Goal: Obtain resource: Obtain resource

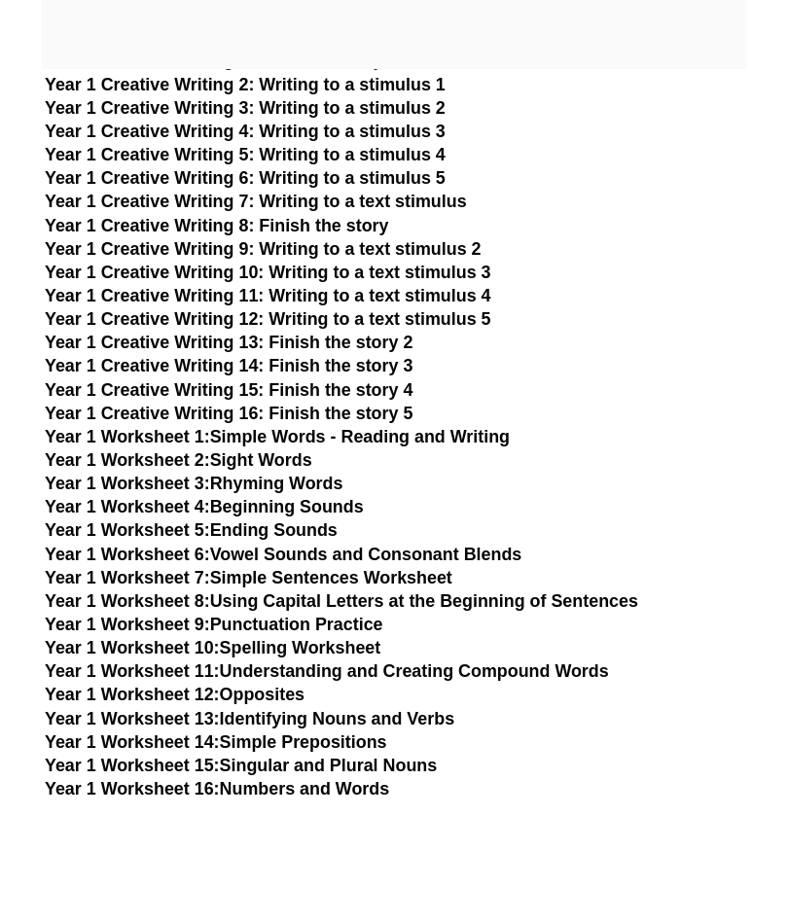
scroll to position [3299, 7]
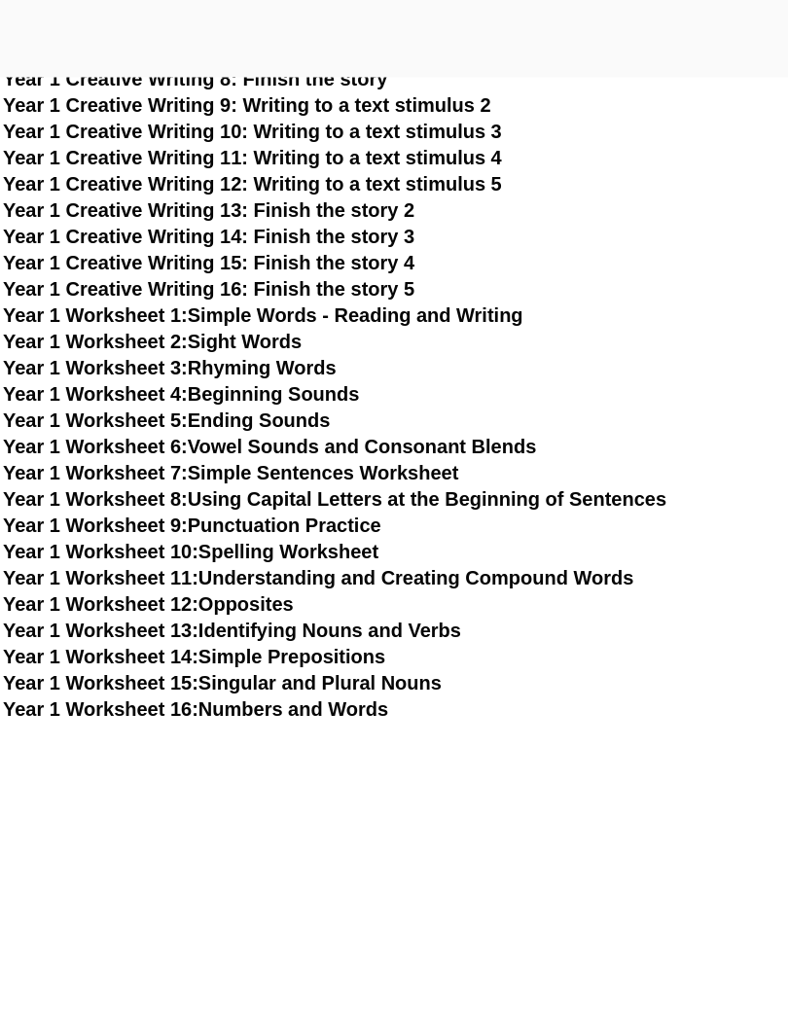
scroll to position [3417, 7]
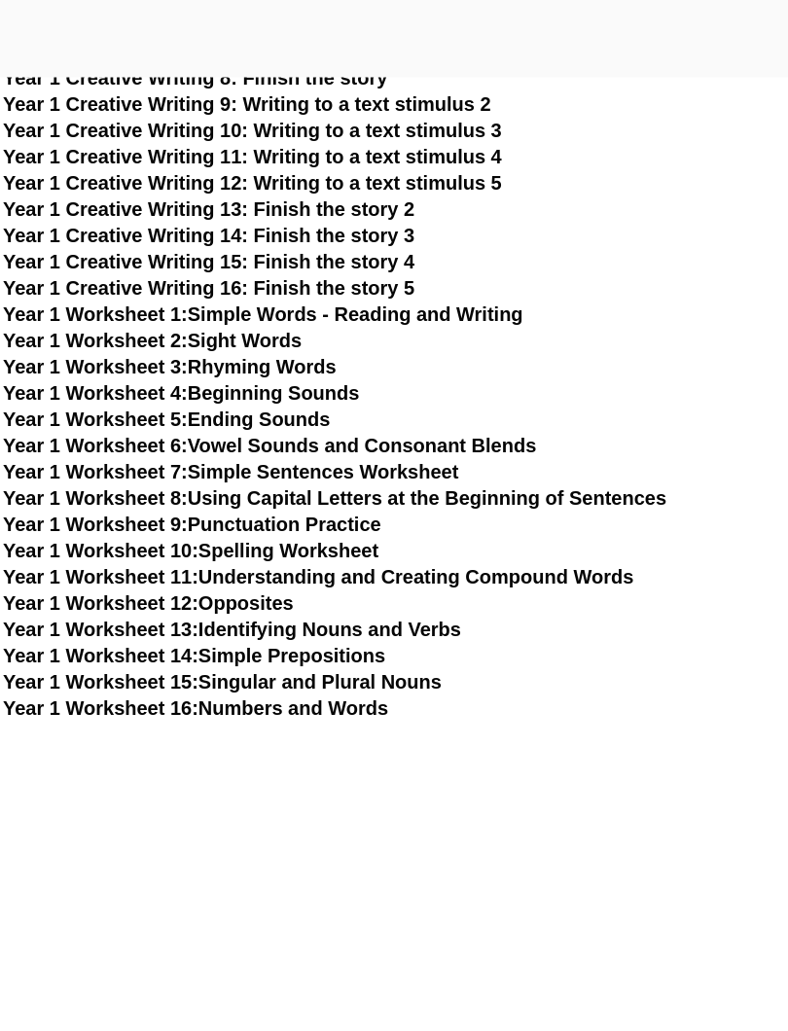
click at [371, 543] on link "Year 1 Worksheet 10: Spelling Worksheet" at bounding box center [190, 551] width 375 height 21
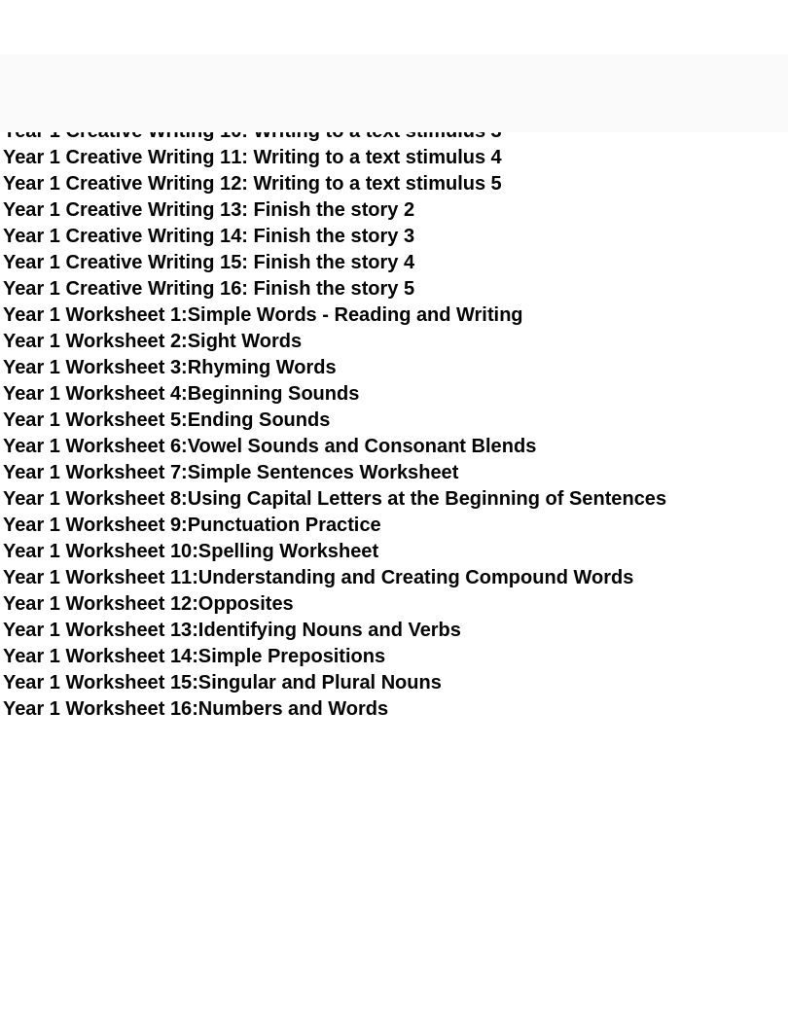
scroll to position [3484, 7]
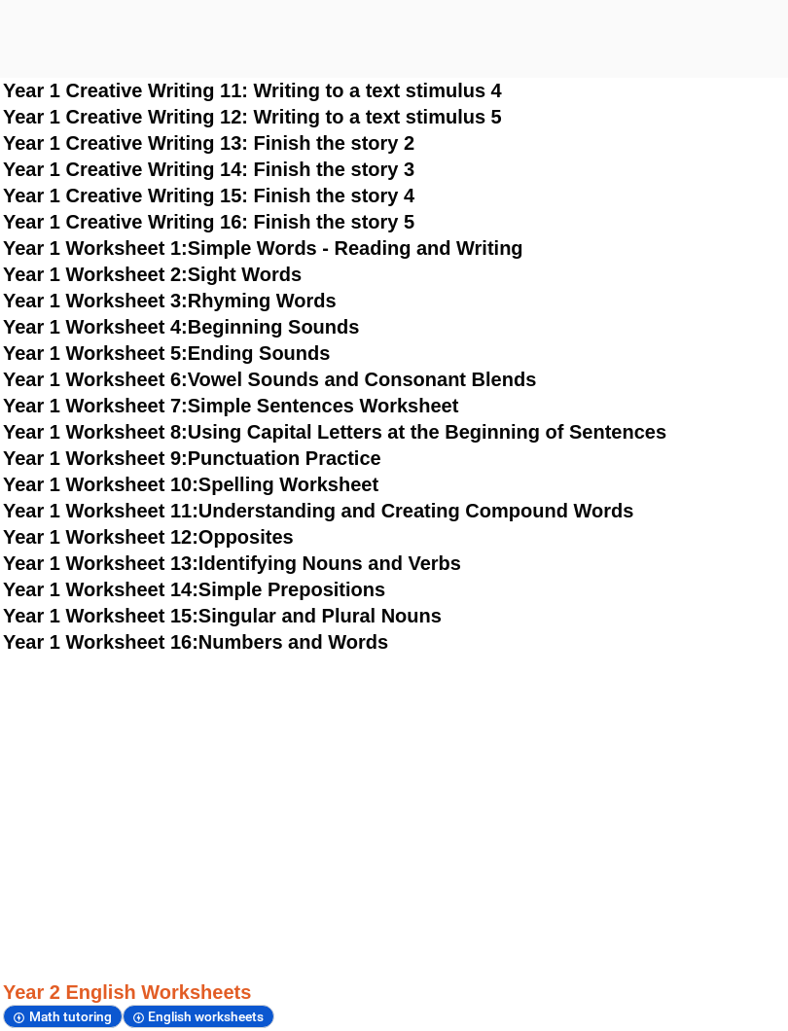
click at [427, 617] on link "Year 1 Worksheet 15: Singular and Plural Nouns" at bounding box center [222, 615] width 439 height 21
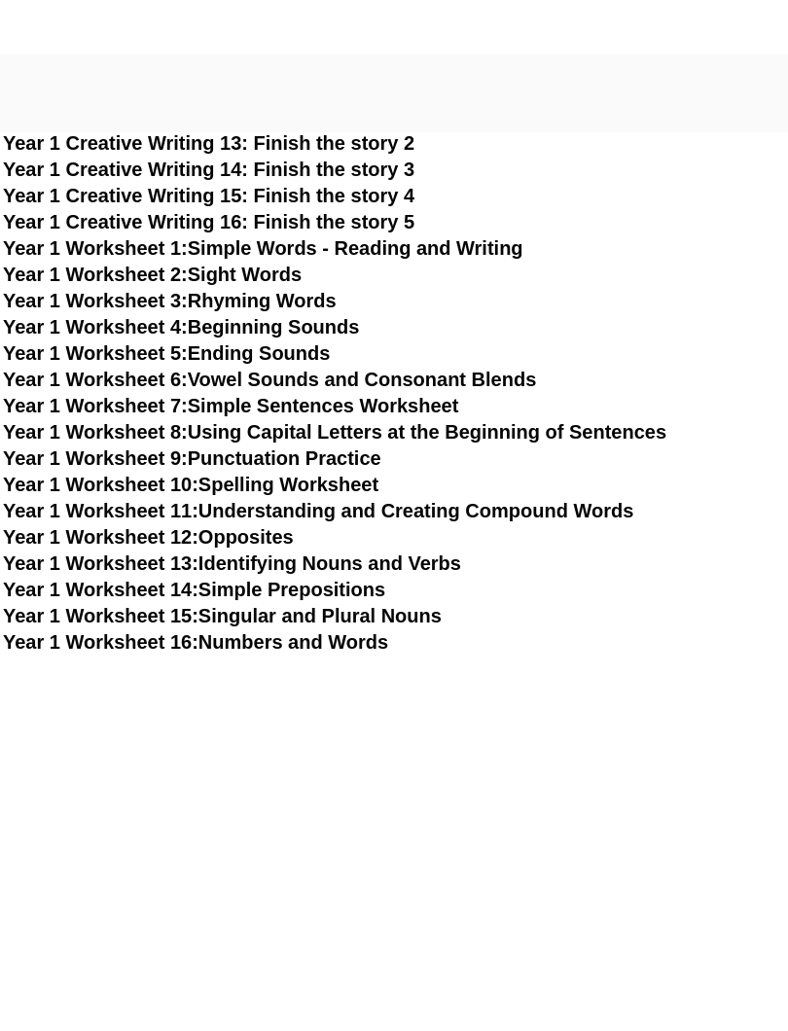
scroll to position [3615, 7]
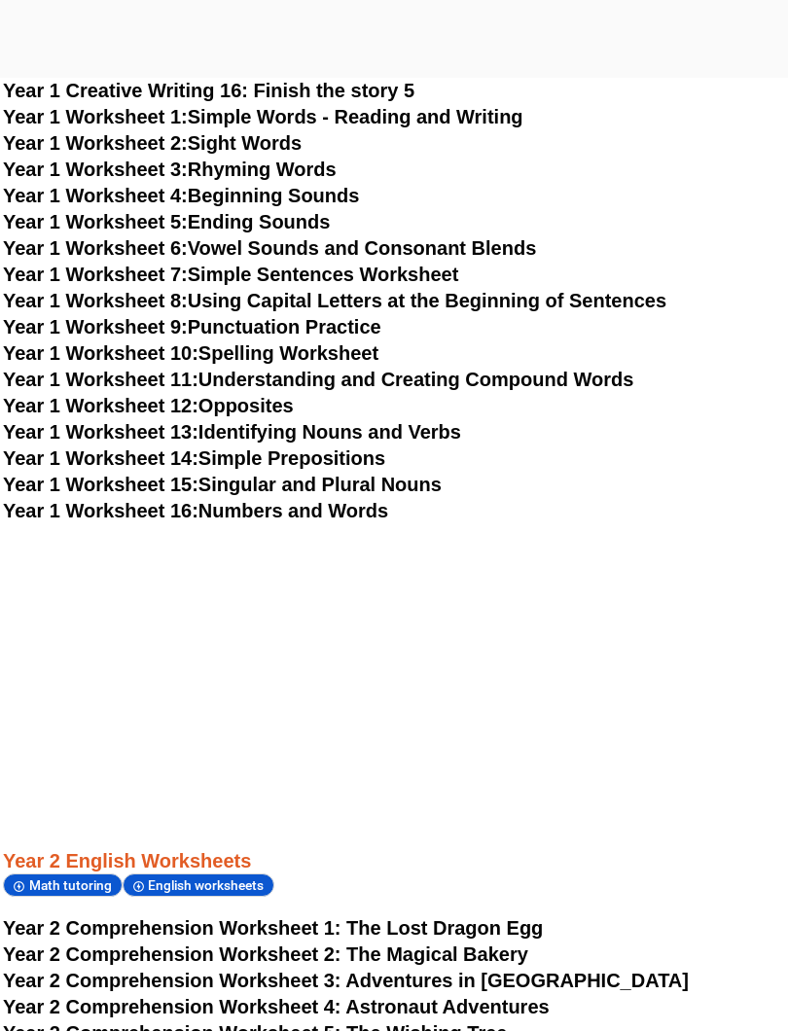
click at [391, 425] on link "Year 1 Worksheet 13: Identifying Nouns and Verbs" at bounding box center [232, 431] width 458 height 21
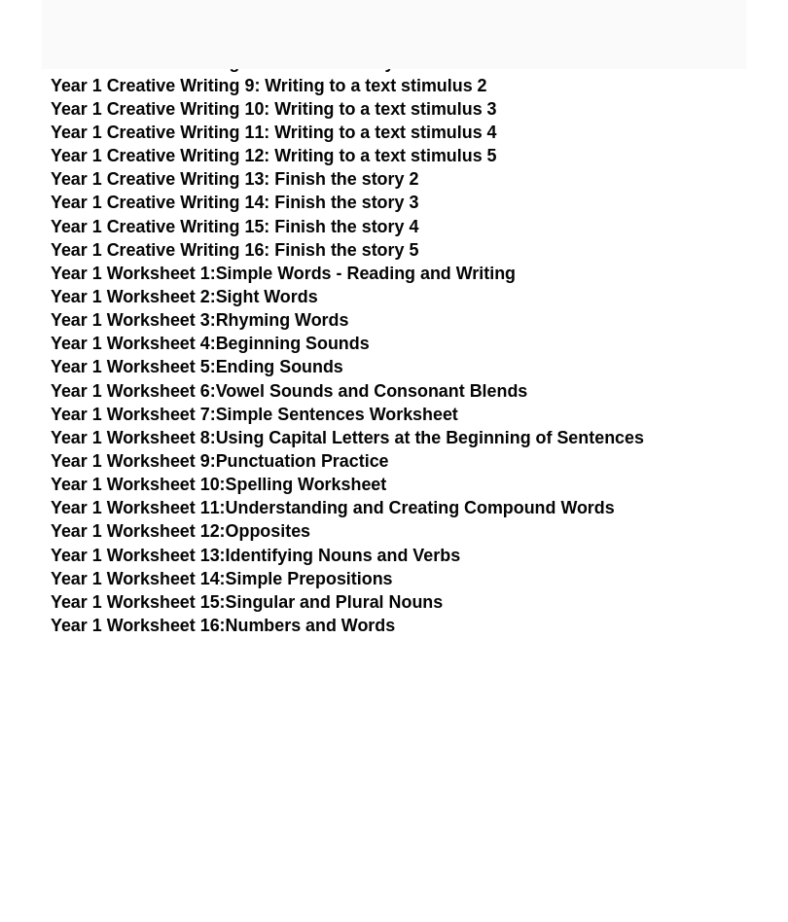
scroll to position [3428, 0]
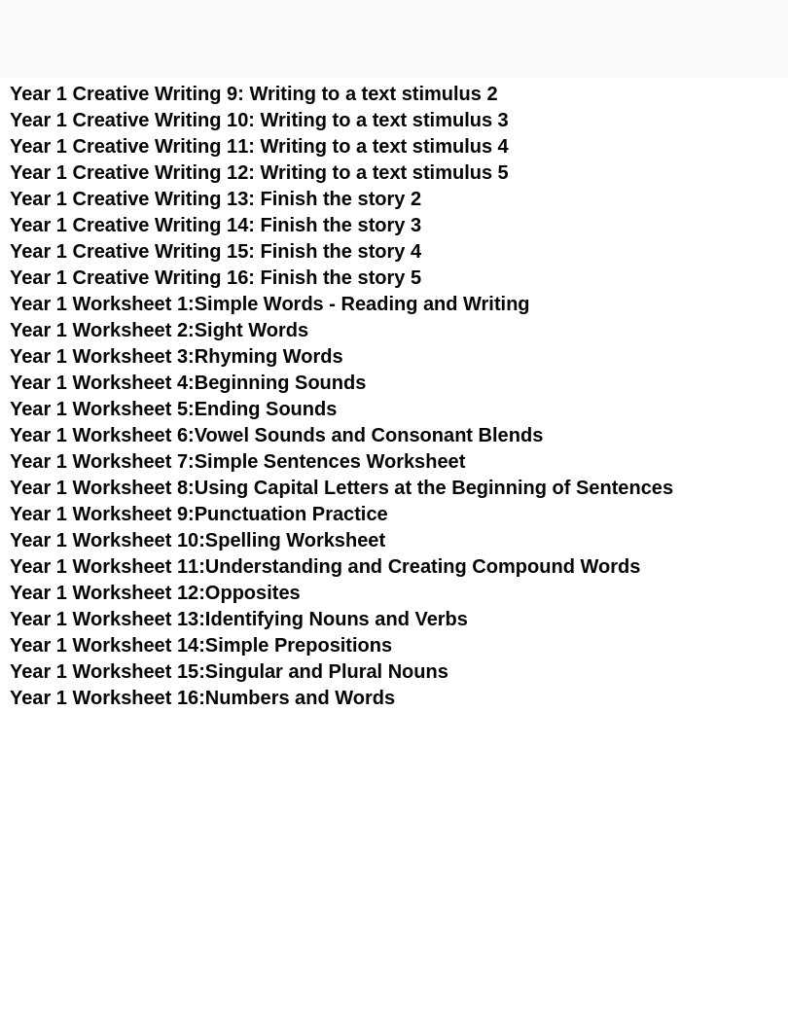
click at [266, 589] on link "Year 1 Worksheet 12: Opposites" at bounding box center [155, 592] width 291 height 21
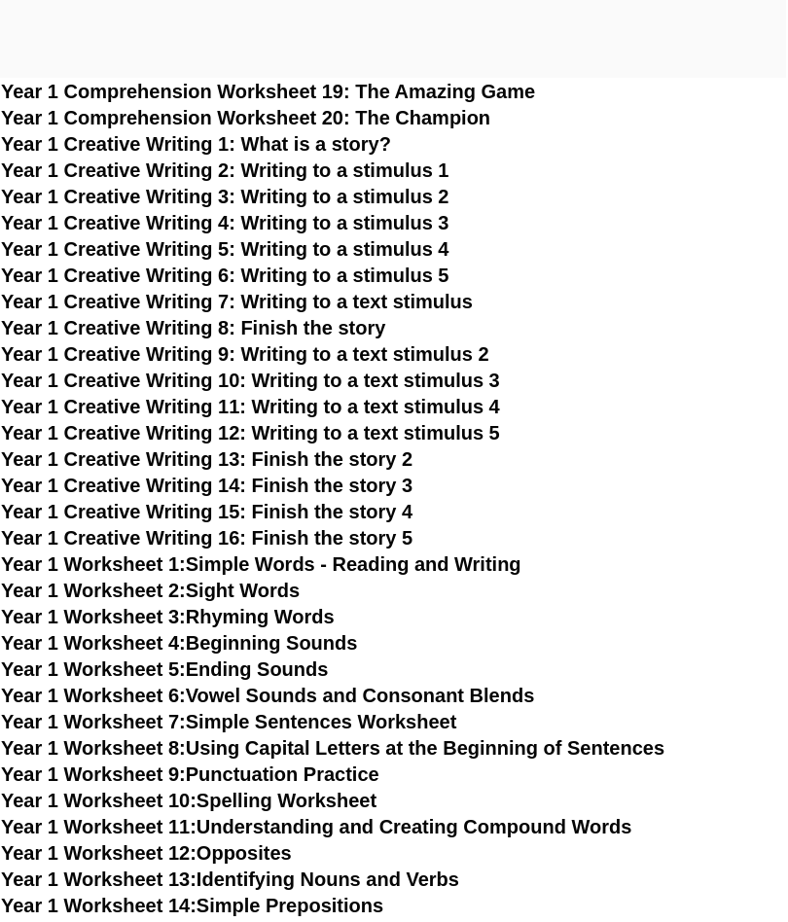
scroll to position [3166, 7]
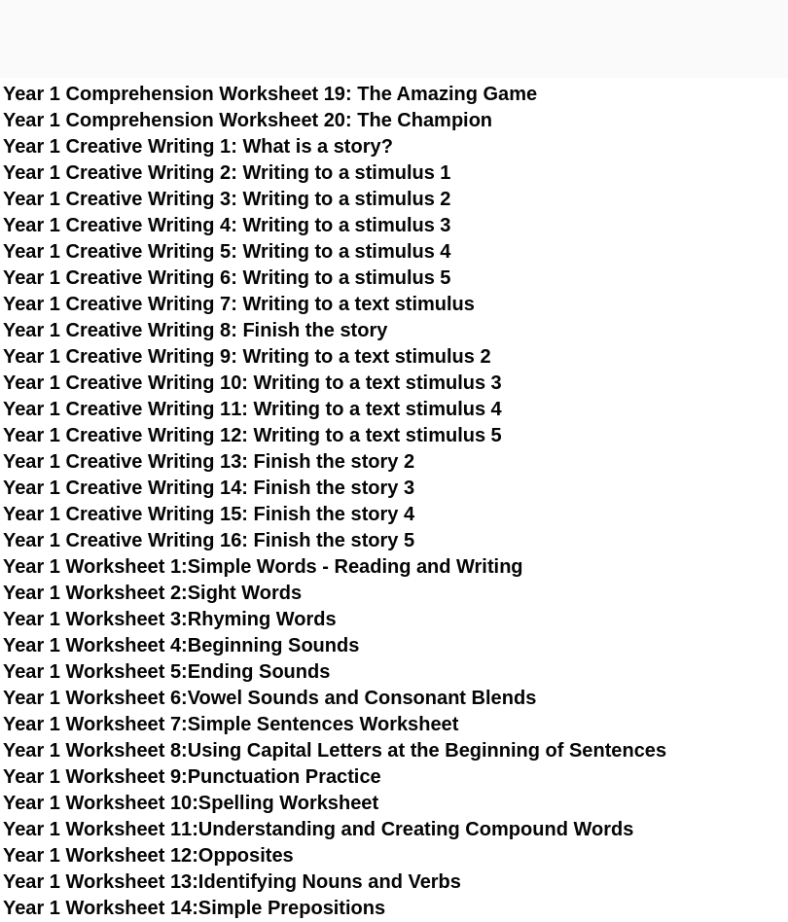
click at [293, 219] on span "Year 1 Creative Writing 4: Writing to a stimulus 3" at bounding box center [227, 224] width 448 height 21
click at [407, 198] on span "Year 1 Creative Writing 3: Writing to a stimulus 2" at bounding box center [227, 198] width 448 height 21
click at [442, 174] on span "Year 1 Creative Writing 2: Writing to a stimulus 1" at bounding box center [227, 171] width 448 height 21
click at [475, 293] on span "Year 1 Creative Writing 7: Writing to a text stimulus" at bounding box center [239, 303] width 472 height 21
click at [430, 272] on span "Year 1 Creative Writing 6: Writing to a stimulus 5" at bounding box center [227, 276] width 448 height 21
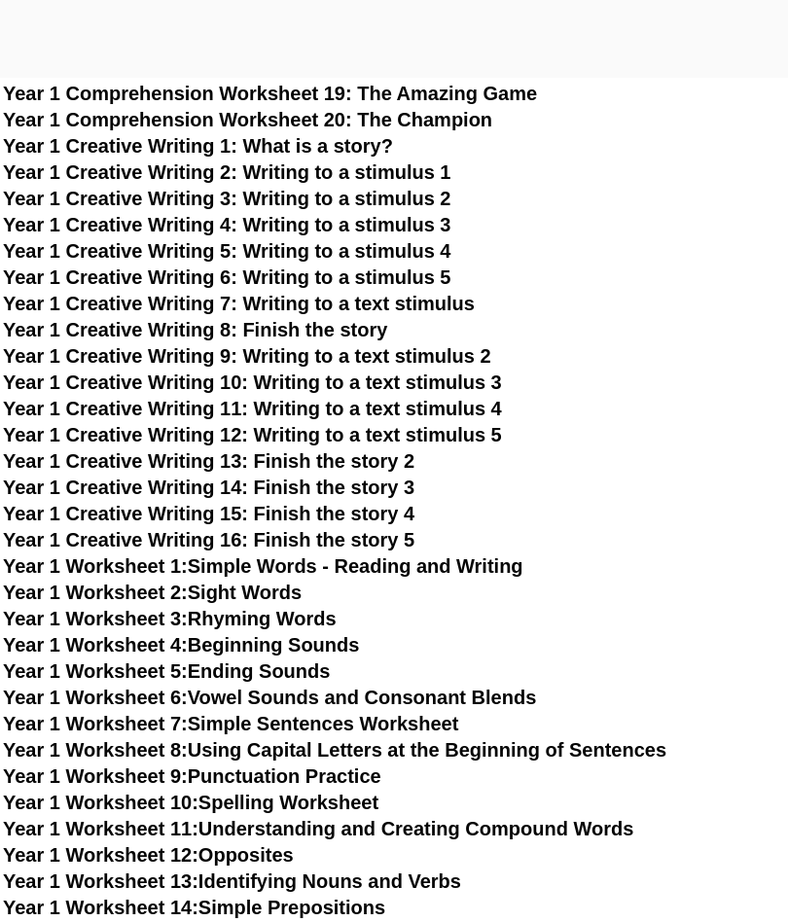
click at [432, 279] on span "Year 1 Creative Writing 6: Writing to a stimulus 5" at bounding box center [227, 276] width 448 height 21
click at [427, 247] on span "Year 1 Creative Writing 5: Writing to a stimulus 4" at bounding box center [227, 250] width 448 height 21
